Goal: Task Accomplishment & Management: Complete application form

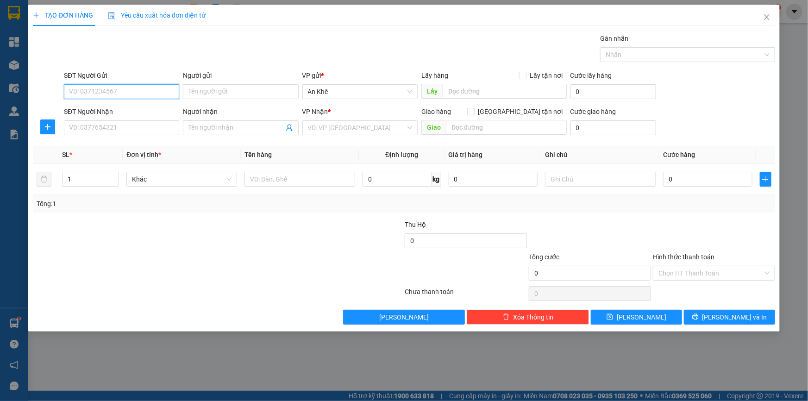
click at [133, 93] on input "SĐT Người Gửi" at bounding box center [121, 91] width 115 height 15
type input "0905690777"
click at [145, 111] on div "0905690777" at bounding box center [121, 110] width 104 height 10
type input "0905277684"
type input "Trung"
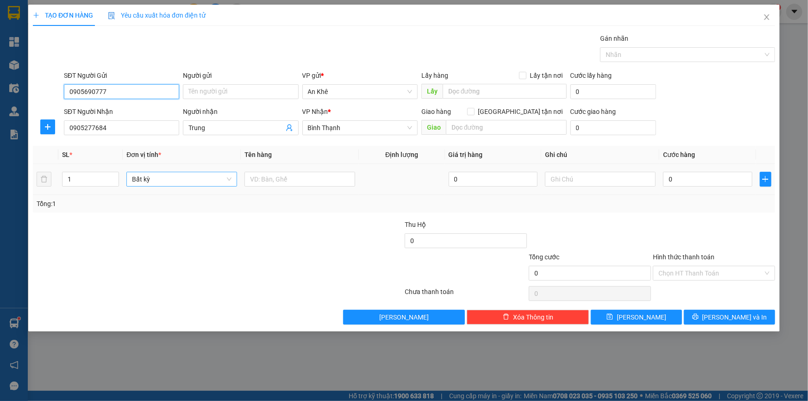
click at [224, 182] on span "Bất kỳ" at bounding box center [182, 179] width 100 height 14
type input "0905690777"
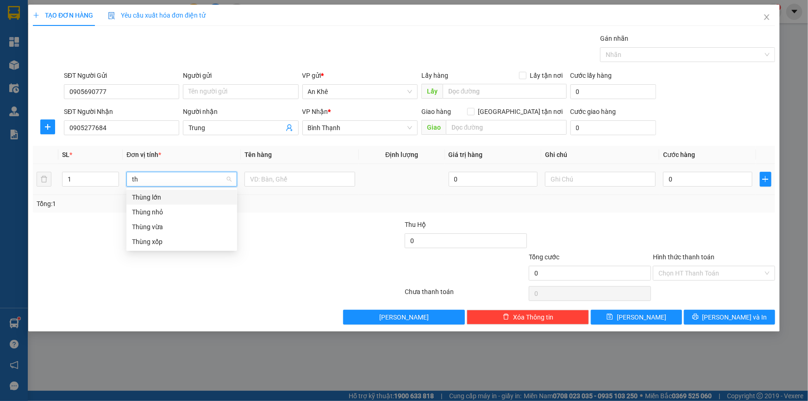
type input "t"
type input "bi"
click at [196, 202] on div "Bì" at bounding box center [181, 197] width 111 height 15
click at [289, 177] on input "text" at bounding box center [300, 179] width 111 height 15
type input "gạo"
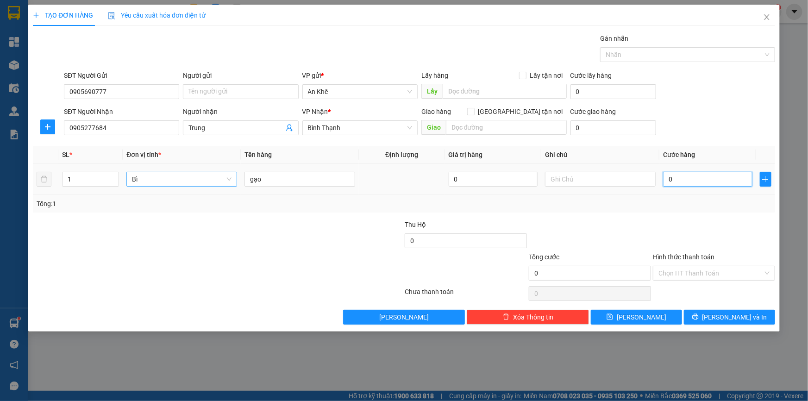
click at [679, 182] on input "0" at bounding box center [707, 179] width 89 height 15
type input "4"
type input "40"
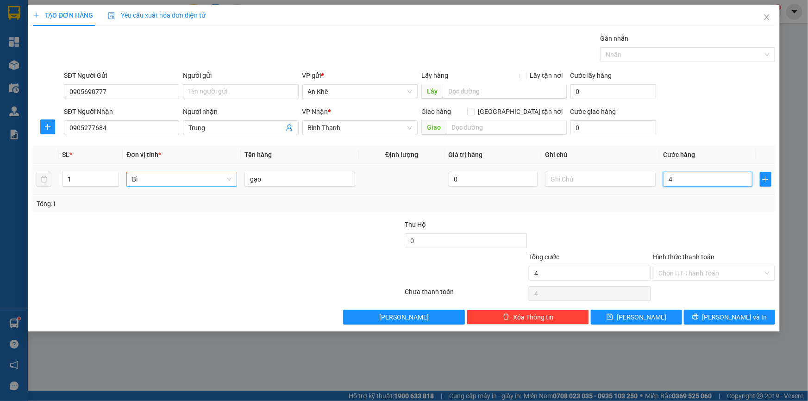
type input "40"
type input "400"
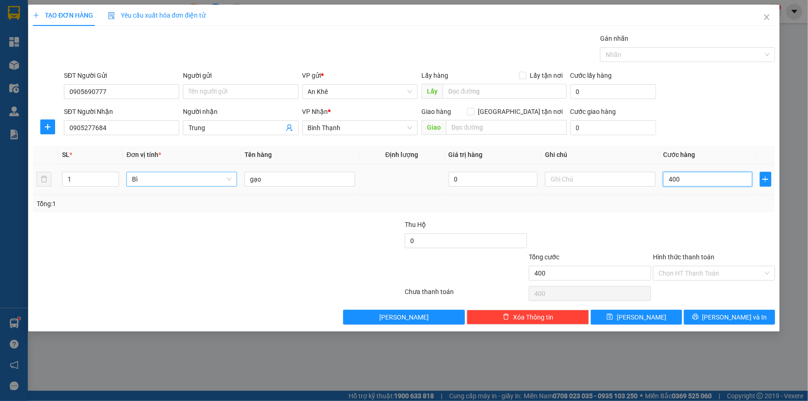
type input "4.000"
type input "40.000"
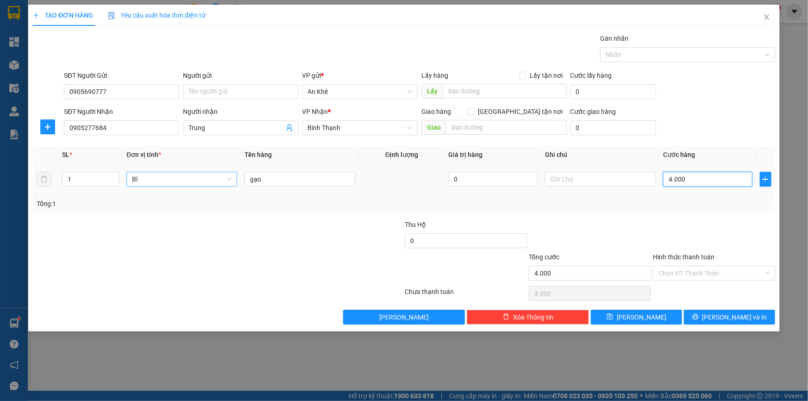
type input "40.000"
click at [686, 271] on input "Hình thức thanh toán" at bounding box center [711, 273] width 105 height 14
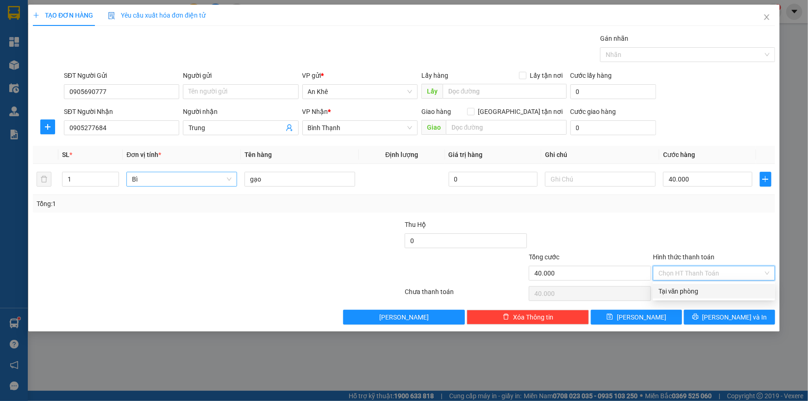
click at [691, 293] on div "Tại văn phòng" at bounding box center [714, 291] width 111 height 10
type input "0"
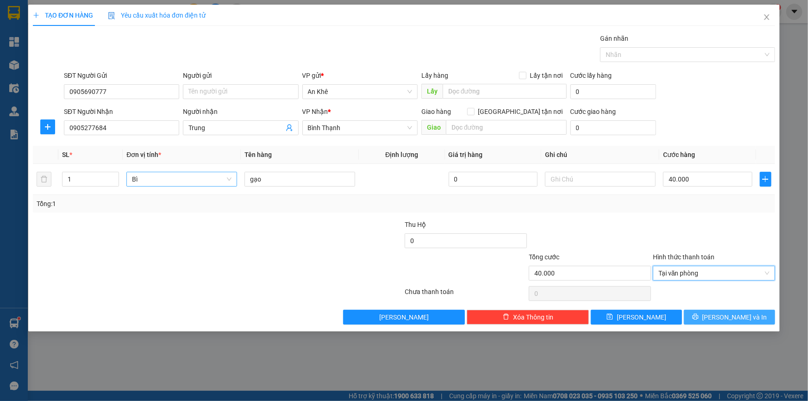
click at [727, 320] on span "[PERSON_NAME] và In" at bounding box center [735, 317] width 65 height 10
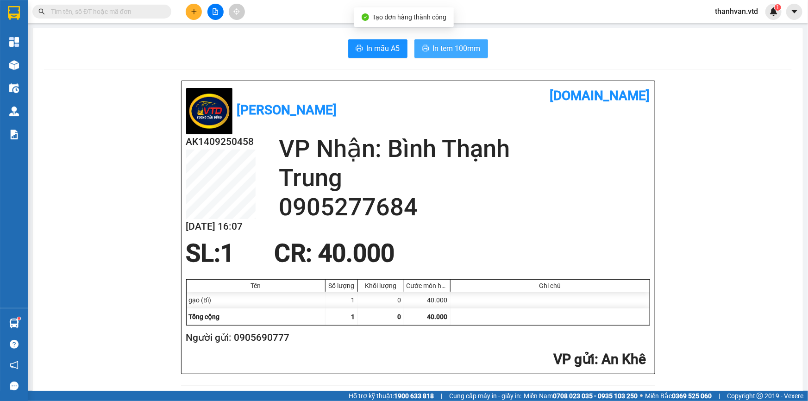
click at [454, 52] on span "In tem 100mm" at bounding box center [457, 49] width 48 height 12
